Goal: Task Accomplishment & Management: Use online tool/utility

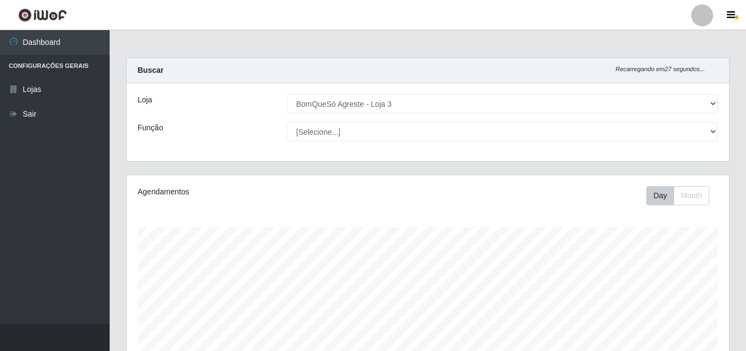
select select "215"
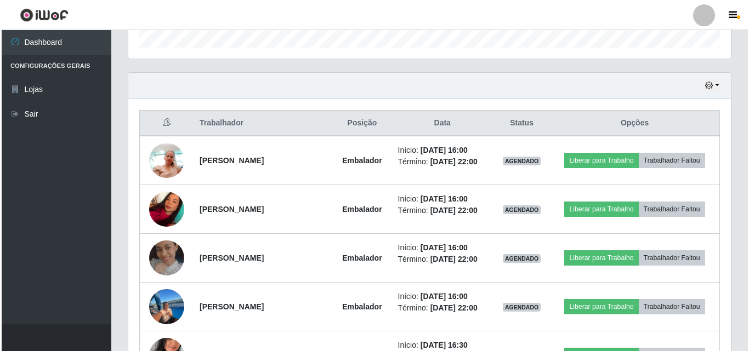
scroll to position [346, 0]
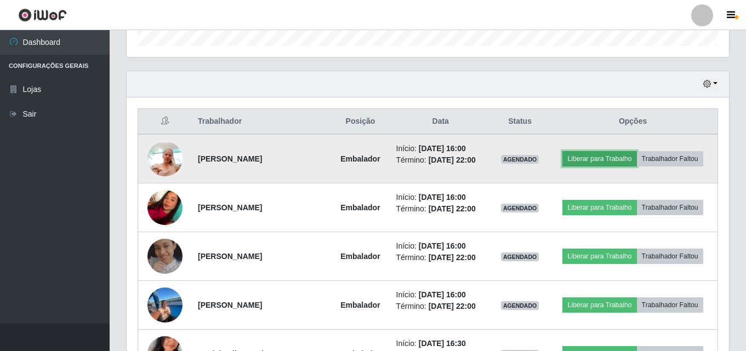
click at [593, 157] on button "Liberar para Trabalho" at bounding box center [600, 158] width 74 height 15
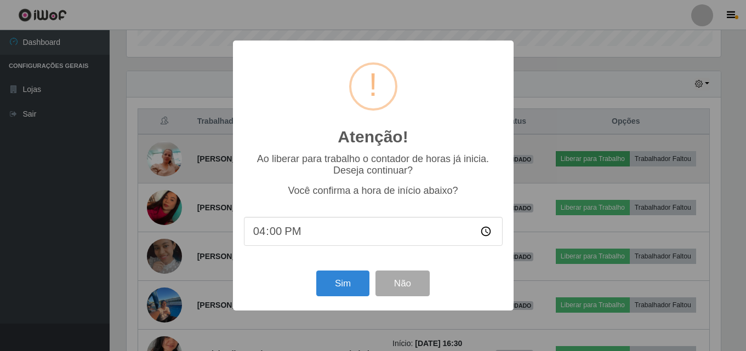
scroll to position [228, 597]
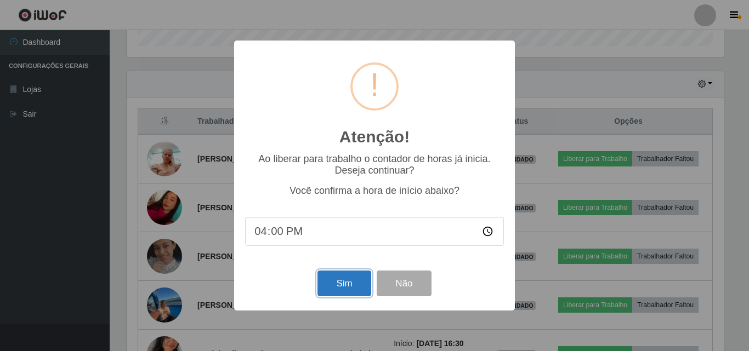
click at [335, 285] on button "Sim" at bounding box center [343, 284] width 53 height 26
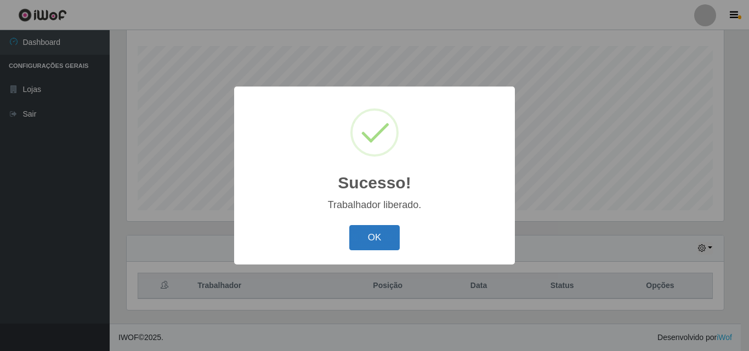
click at [368, 244] on button "OK" at bounding box center [374, 238] width 51 height 26
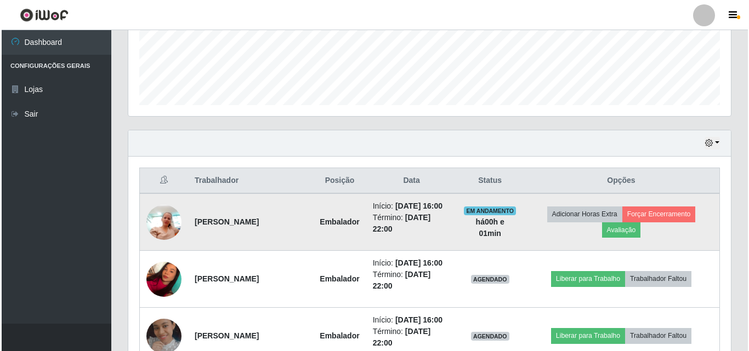
scroll to position [291, 0]
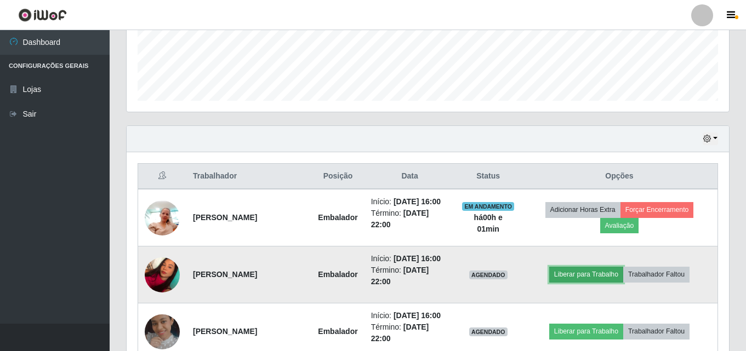
click at [580, 274] on button "Liberar para Trabalho" at bounding box center [586, 274] width 74 height 15
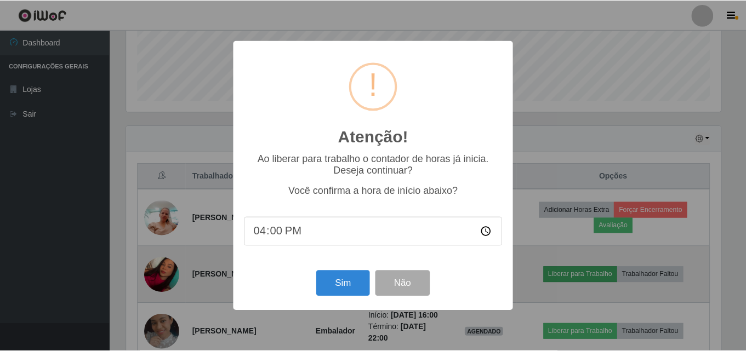
scroll to position [228, 597]
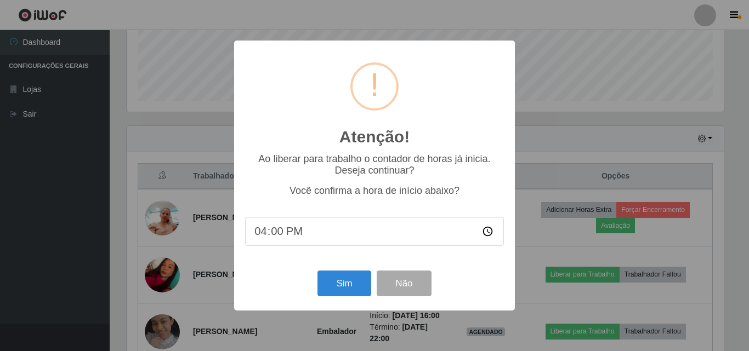
click at [323, 272] on div "Sim Não" at bounding box center [374, 283] width 259 height 31
click at [338, 284] on button "Sim" at bounding box center [343, 284] width 53 height 26
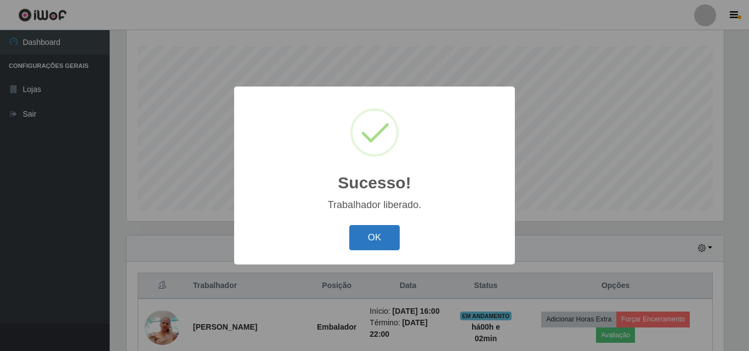
click at [370, 248] on button "OK" at bounding box center [374, 238] width 51 height 26
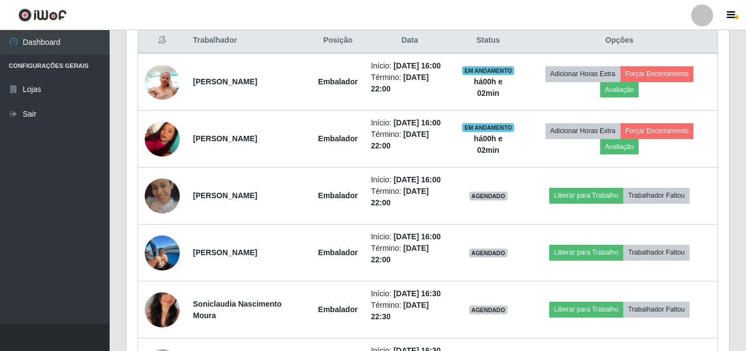
scroll to position [456, 0]
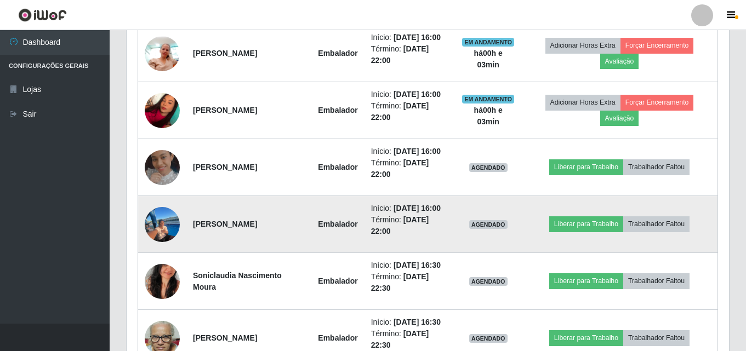
click at [151, 226] on img at bounding box center [162, 224] width 35 height 49
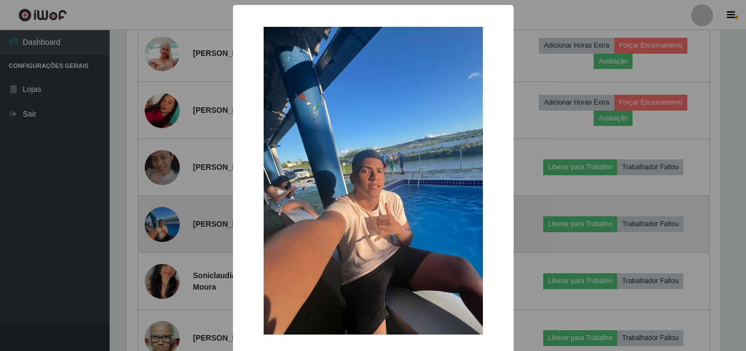
scroll to position [228, 597]
click at [151, 226] on div "× OK Cancel" at bounding box center [374, 175] width 749 height 351
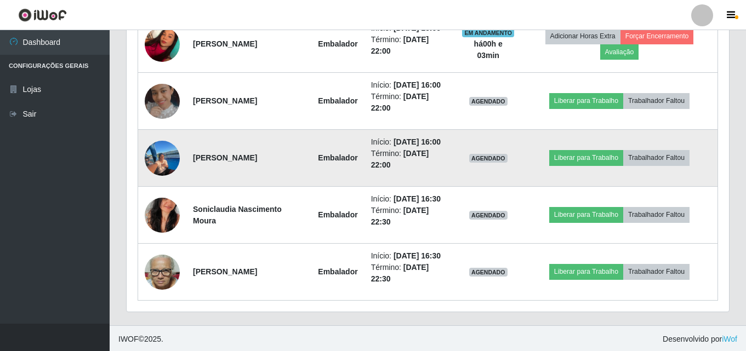
scroll to position [524, 0]
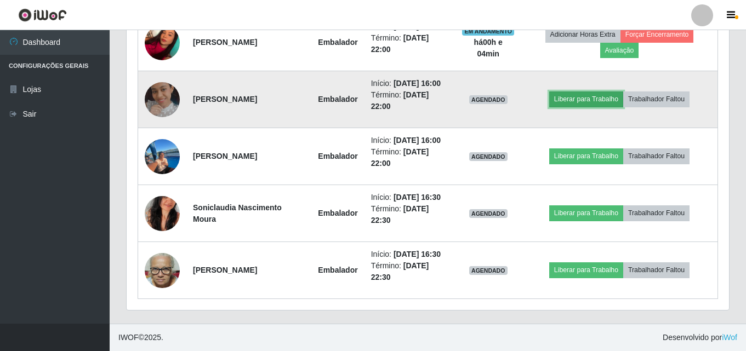
click at [619, 99] on button "Liberar para Trabalho" at bounding box center [586, 99] width 74 height 15
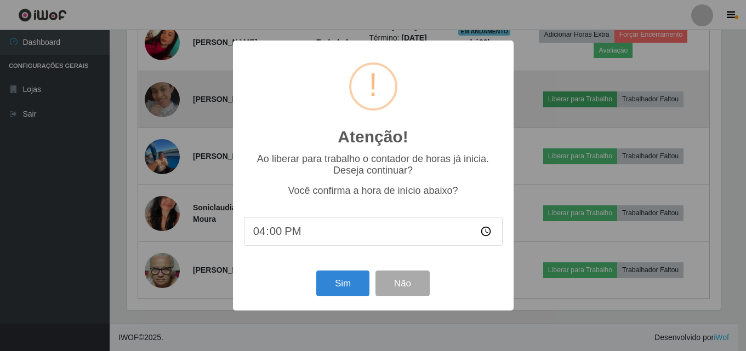
scroll to position [228, 597]
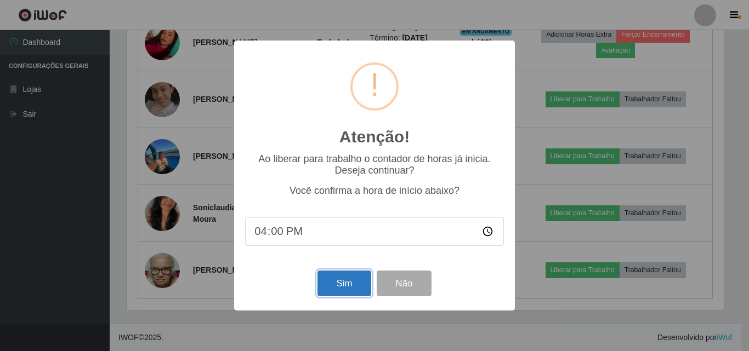
click at [337, 277] on button "Sim" at bounding box center [343, 284] width 53 height 26
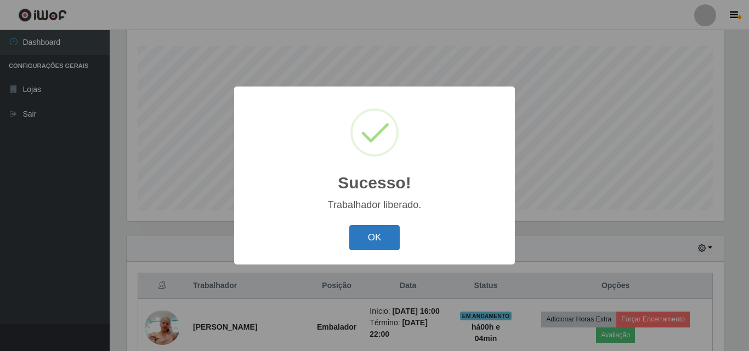
click at [394, 238] on button "OK" at bounding box center [374, 238] width 51 height 26
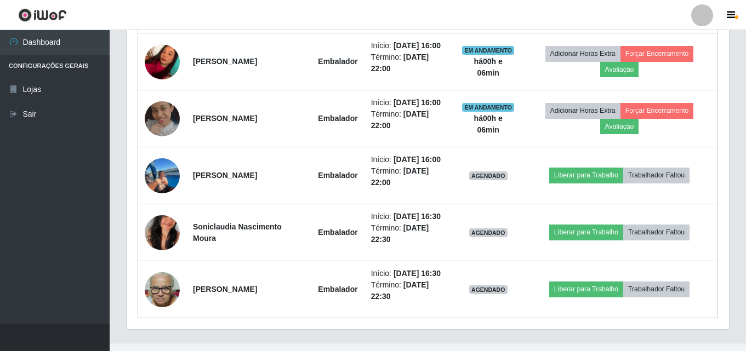
scroll to position [510, 0]
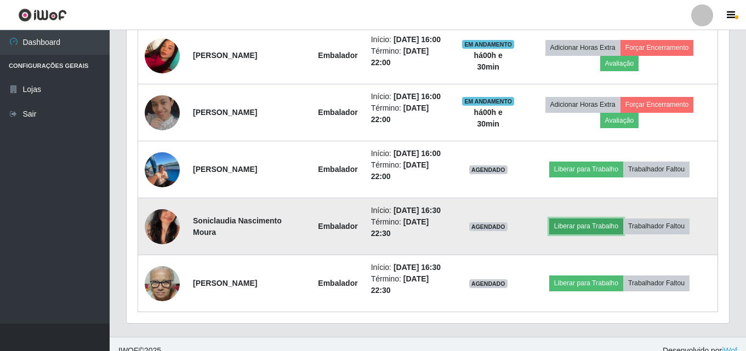
click at [617, 230] on button "Liberar para Trabalho" at bounding box center [586, 226] width 74 height 15
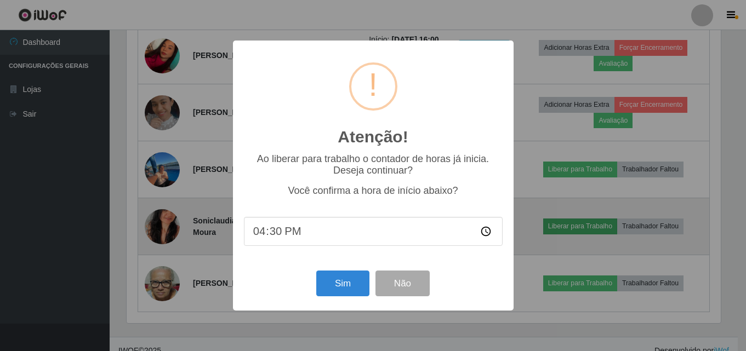
scroll to position [228, 597]
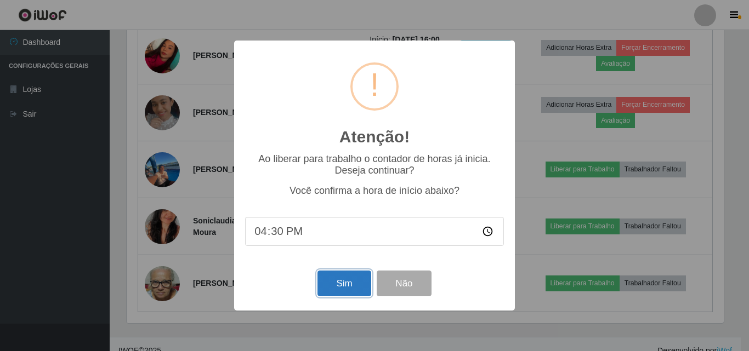
click at [331, 285] on button "Sim" at bounding box center [343, 284] width 53 height 26
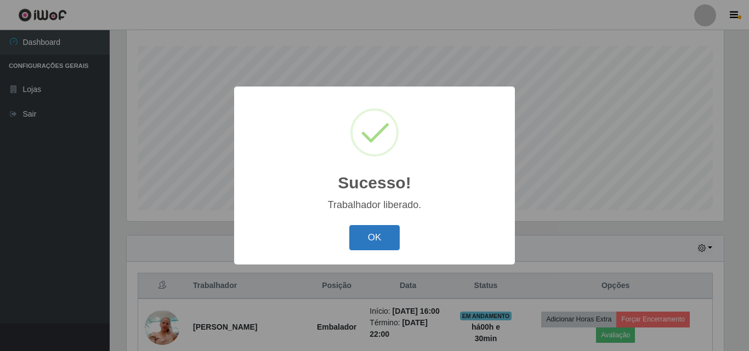
click at [390, 238] on button "OK" at bounding box center [374, 238] width 51 height 26
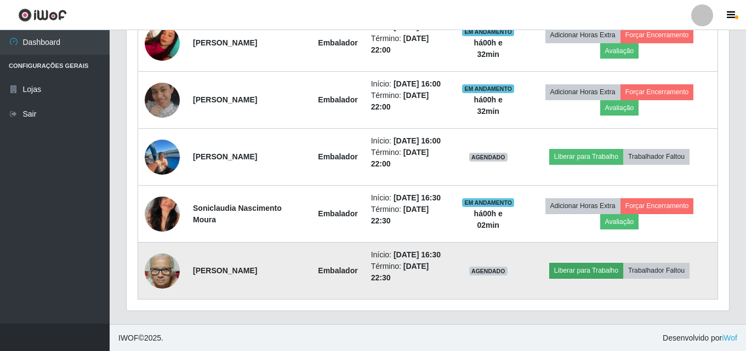
scroll to position [524, 0]
click at [591, 277] on button "Liberar para Trabalho" at bounding box center [586, 270] width 74 height 15
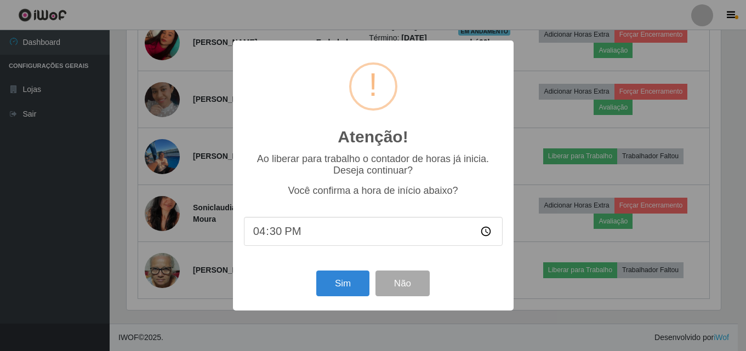
scroll to position [228, 597]
click at [338, 292] on button "Sim" at bounding box center [343, 284] width 53 height 26
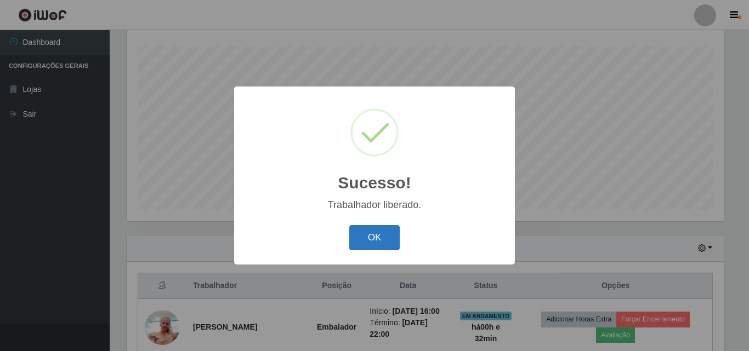
click at [367, 245] on button "OK" at bounding box center [374, 238] width 51 height 26
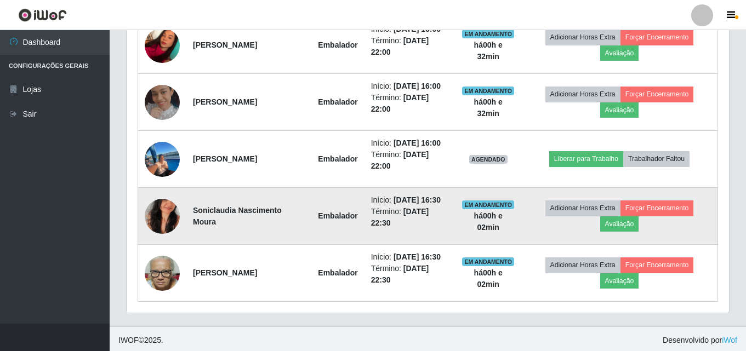
scroll to position [524, 0]
